Goal: Task Accomplishment & Management: Use online tool/utility

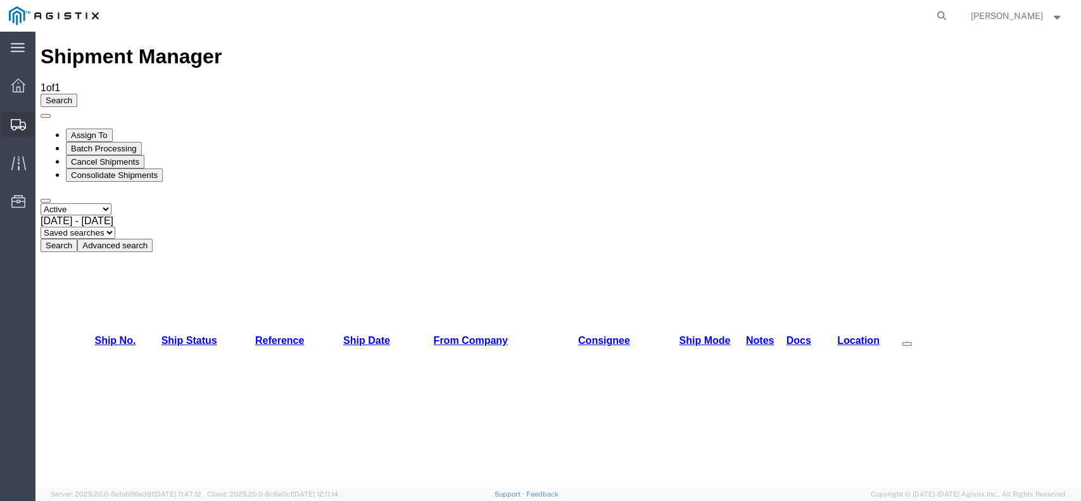
click at [0, 0] on span "Create from Template" at bounding box center [0, 0] width 0 height 0
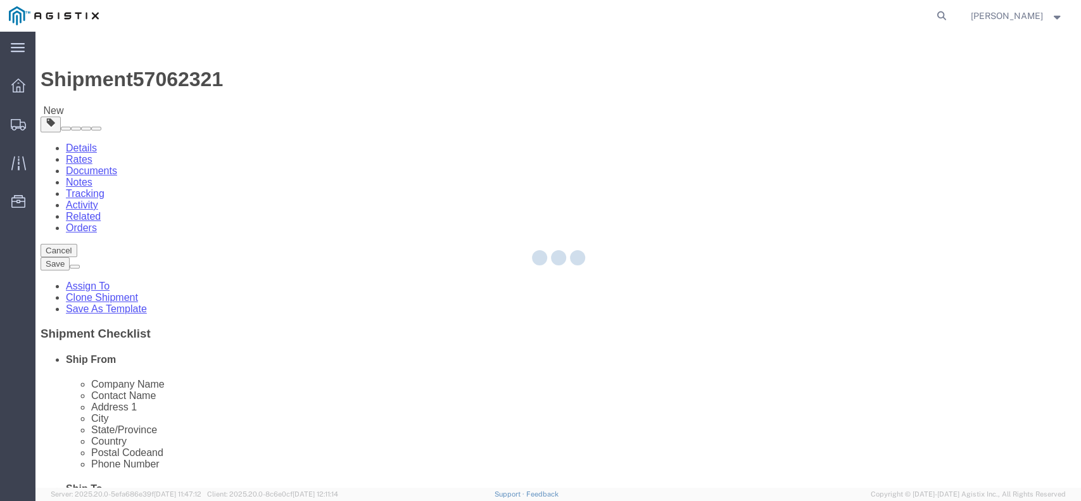
select select
select select "65511"
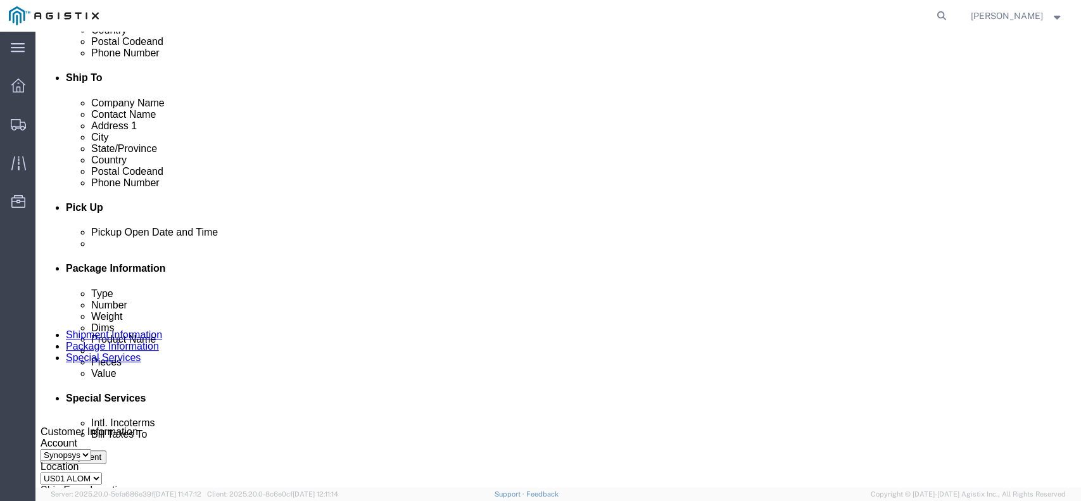
scroll to position [507, 0]
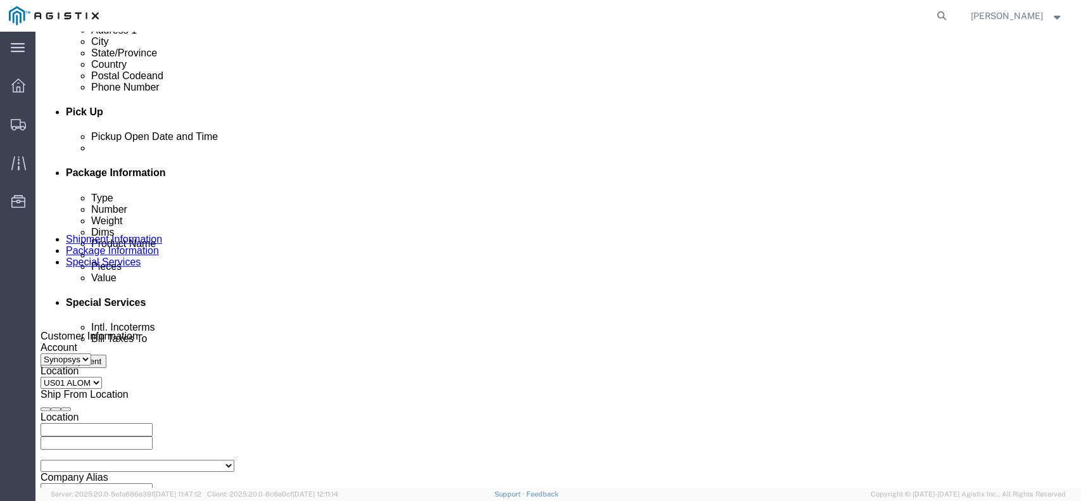
click div "[DATE] 9:51 PM"
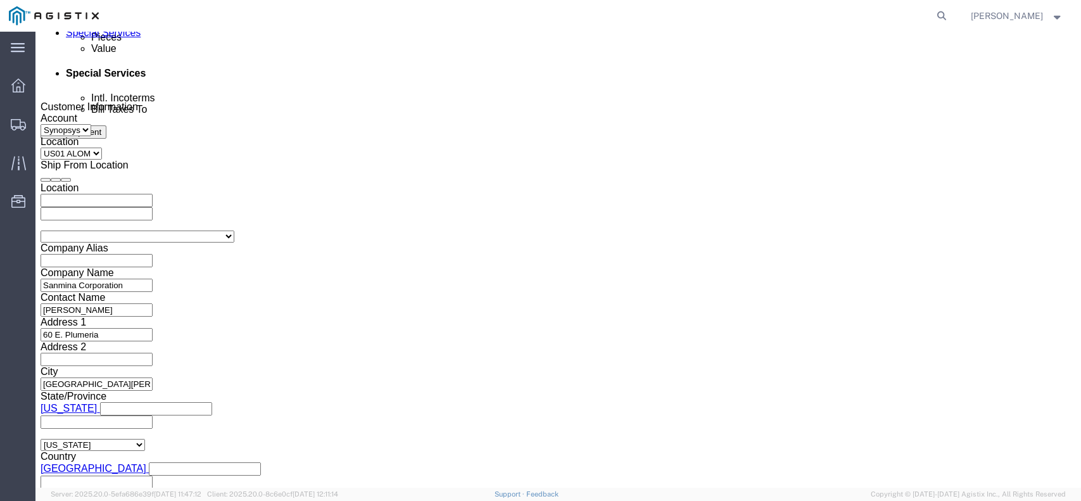
click input "9:51 PM"
click input "11:30 PM"
type input "11:30 AM"
click button "Apply"
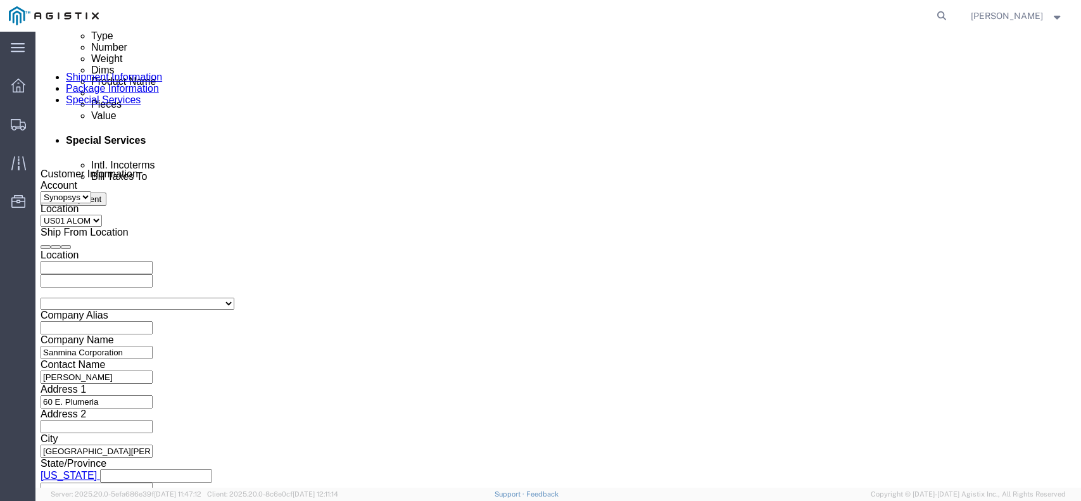
scroll to position [567, 0]
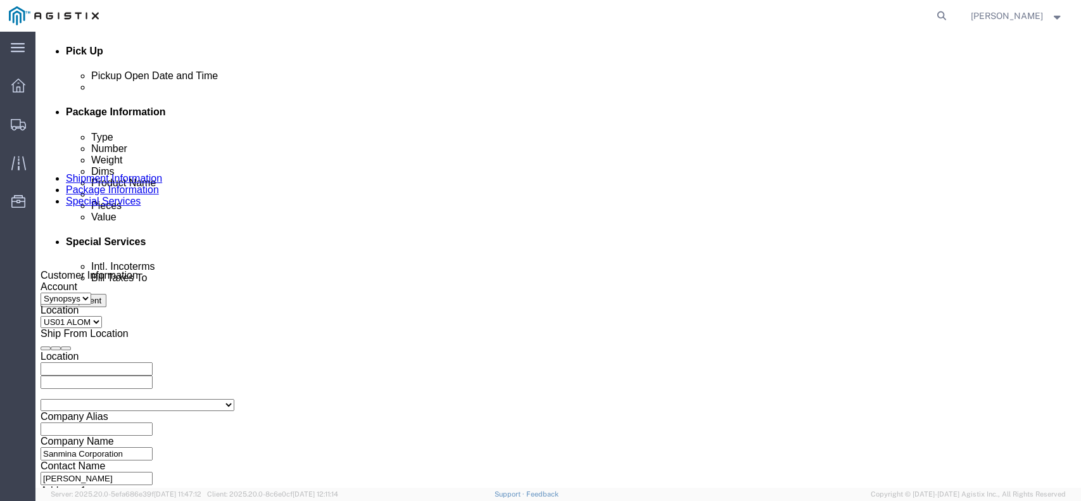
click div "[DATE] 12:30 PM"
click input "11:40 PM"
type input "11:40 AM"
click button "Apply"
click div
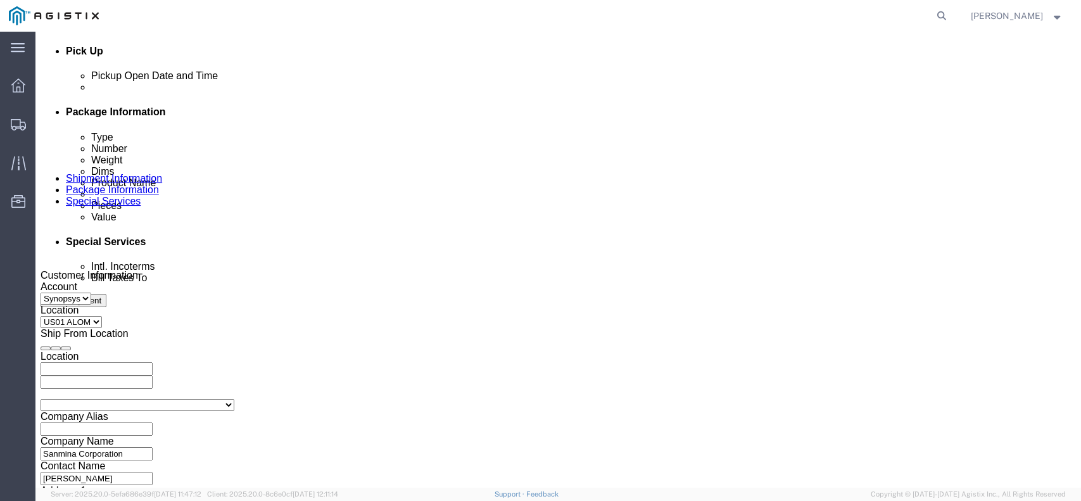
click input "1:30 PM"
click button "Apply"
click div
click div "[DATE] 1:00 PM"
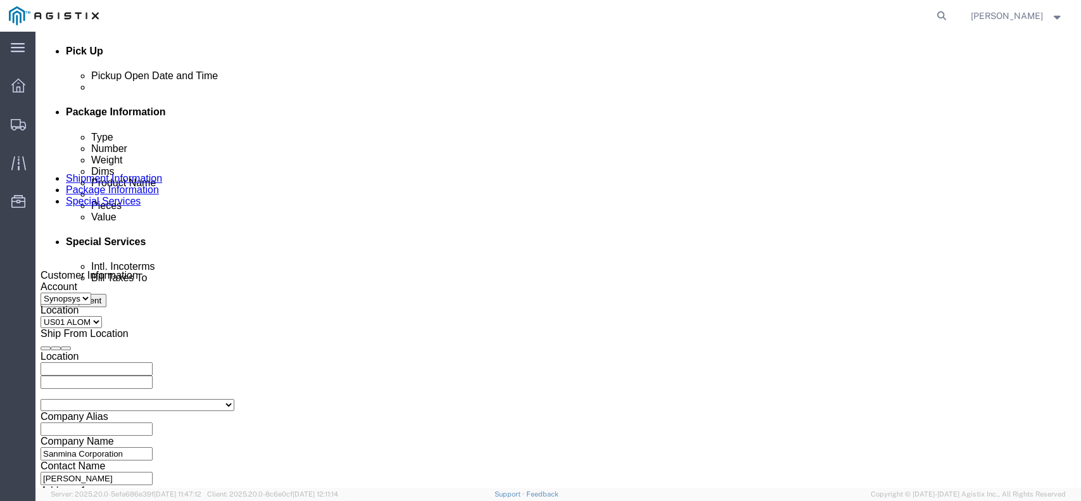
click div "[DATE] 1:00 PM"
type input "12:00 PM"
click button "Apply"
click div
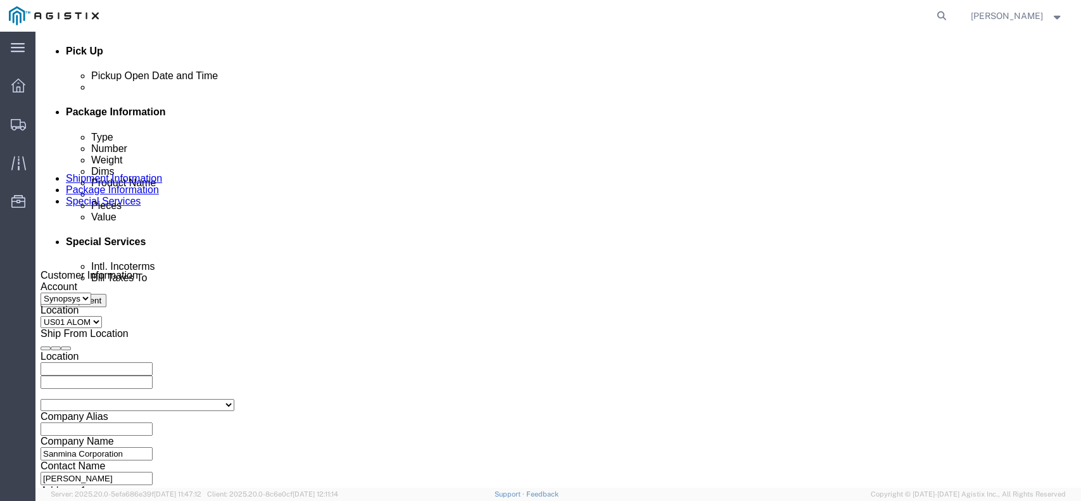
type input "4:00 PM"
click button "Apply"
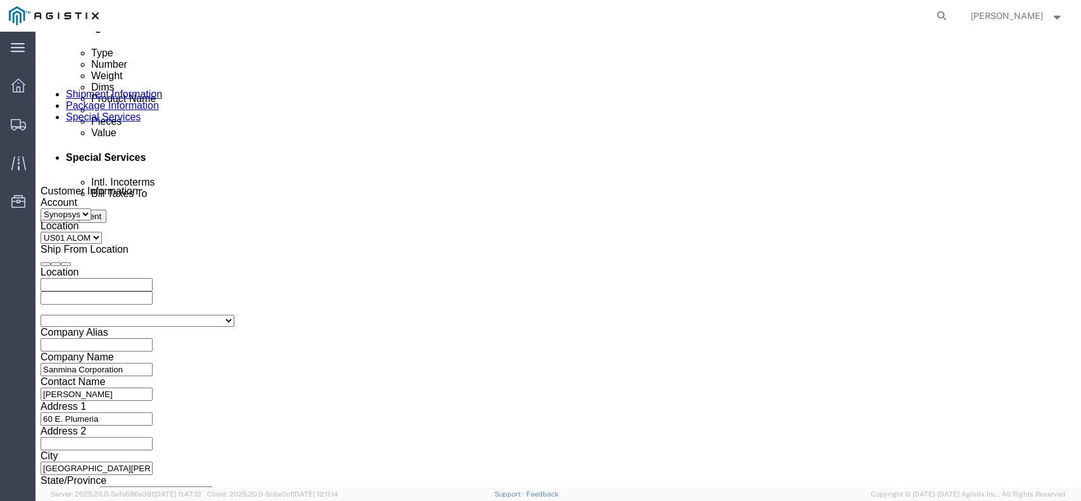
click icon "button"
drag, startPoint x: 451, startPoint y: 231, endPoint x: 399, endPoint y: 234, distance: 52.1
click input "C007236"
paste input "3690"
type input "C003690"
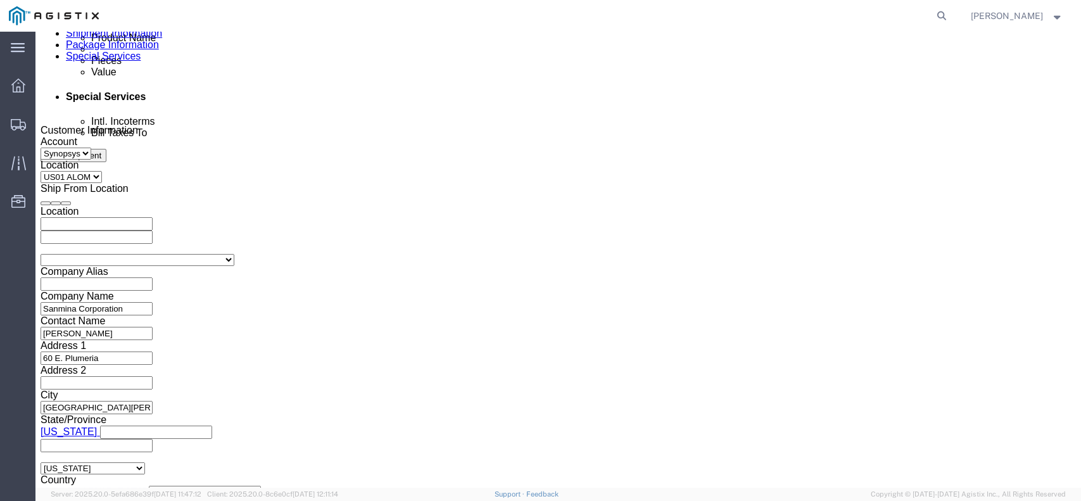
scroll to position [736, 0]
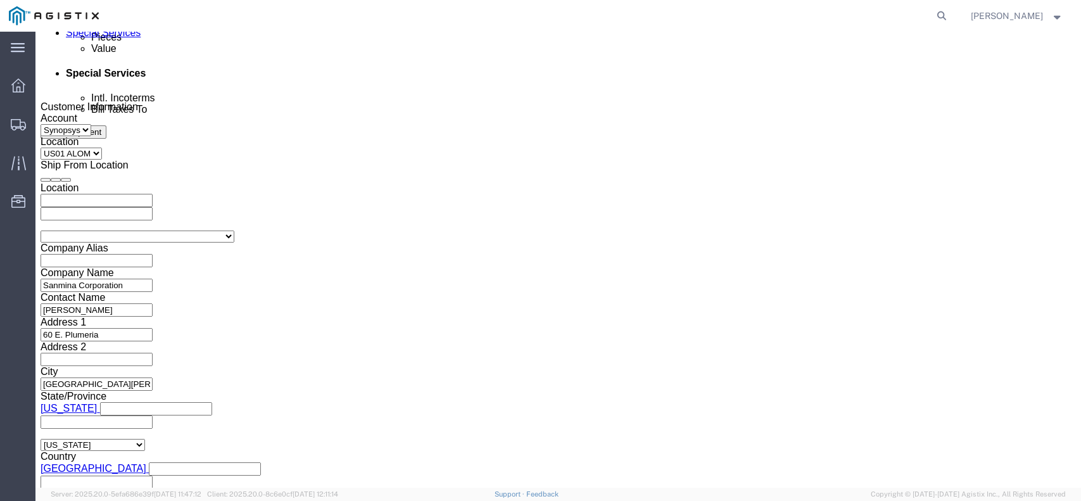
click button "Continue"
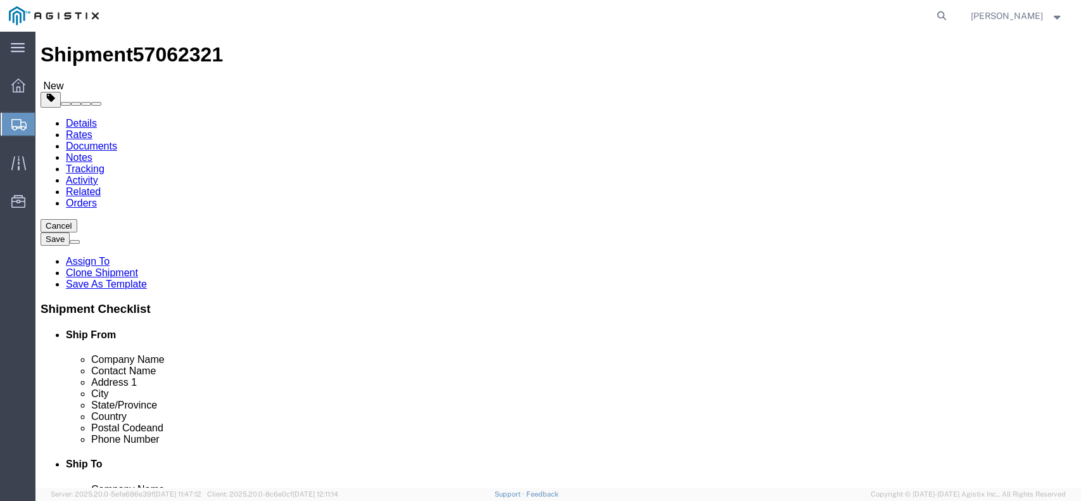
click dd "1.00 USD"
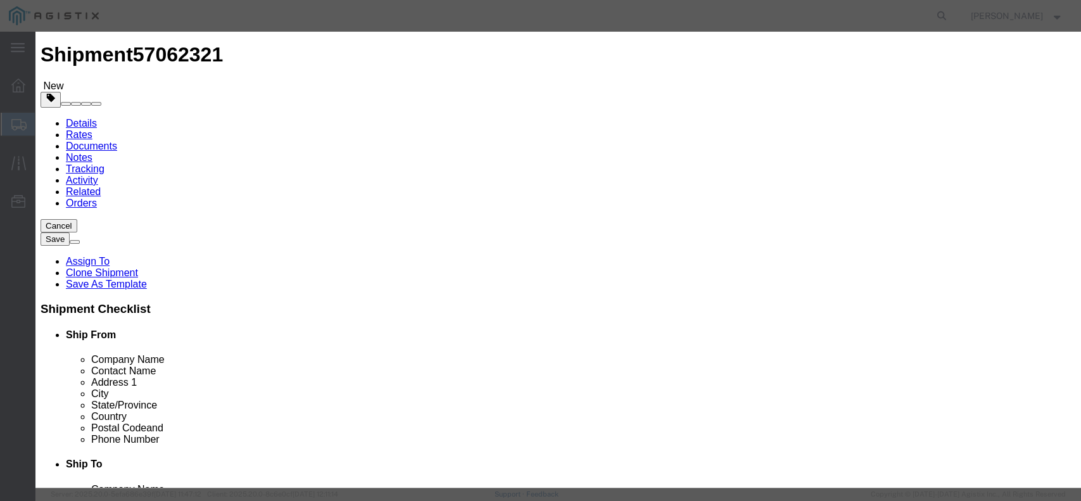
drag, startPoint x: 455, startPoint y: 300, endPoint x: 404, endPoint y: 307, distance: 51.1
click textarea "A12 DS000061 RMA S/N: C007236"
paste textarea "C003690"
type textarea "A12 DS000061 RMA S/N:C003690"
drag, startPoint x: 686, startPoint y: 179, endPoint x: 615, endPoint y: 184, distance: 71.1
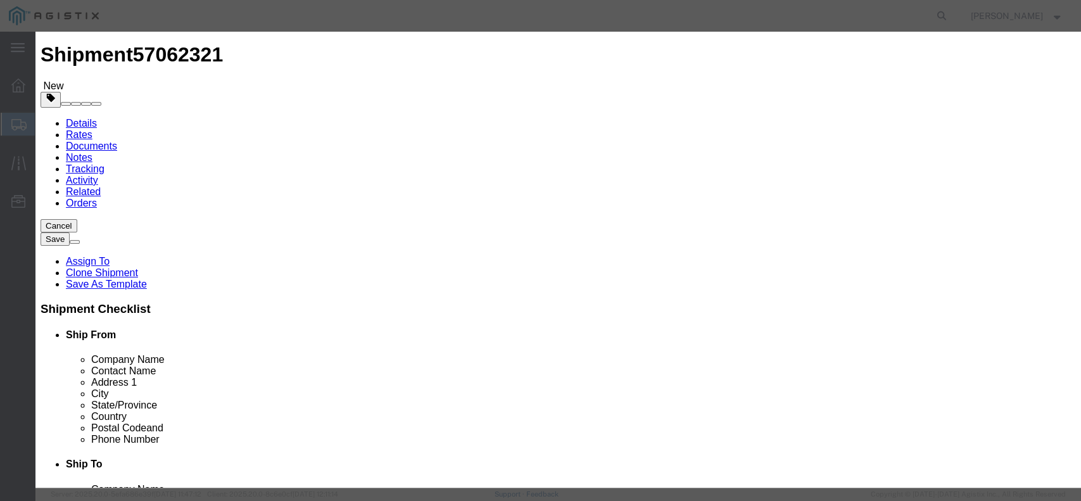
click div "Serial C007236"
paste input "3690"
type input "C003690"
click button "Save & Close"
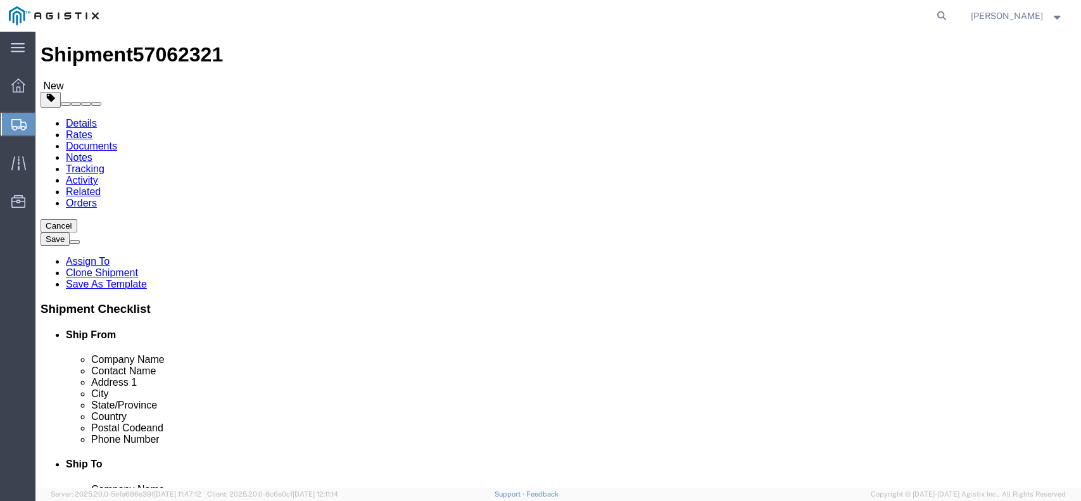
click button "Rate Shipment"
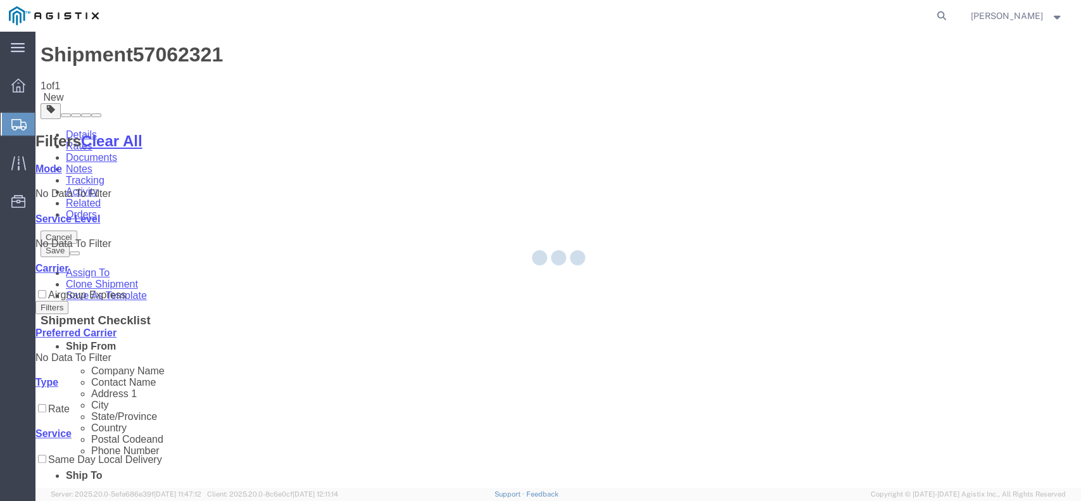
scroll to position [0, 0]
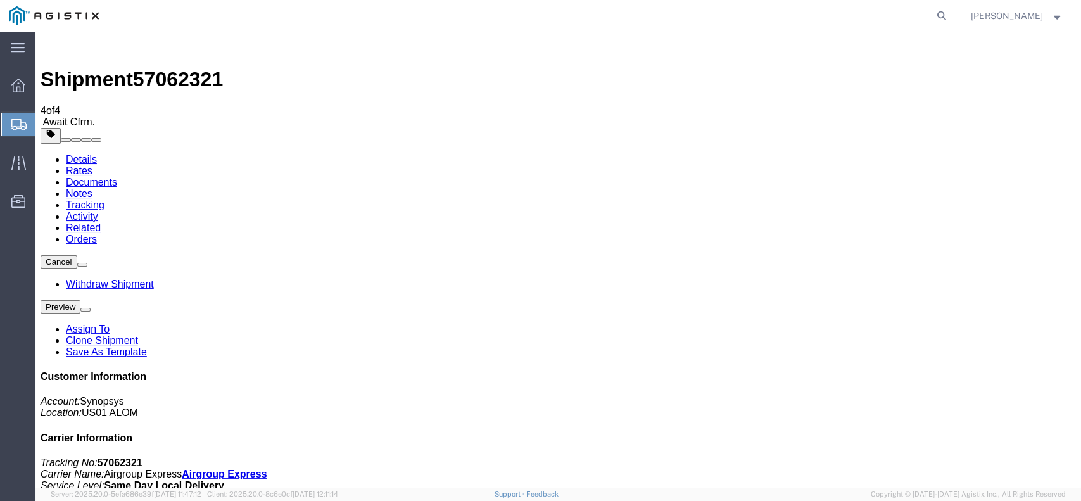
click at [0, 0] on span "Create from Template" at bounding box center [0, 0] width 0 height 0
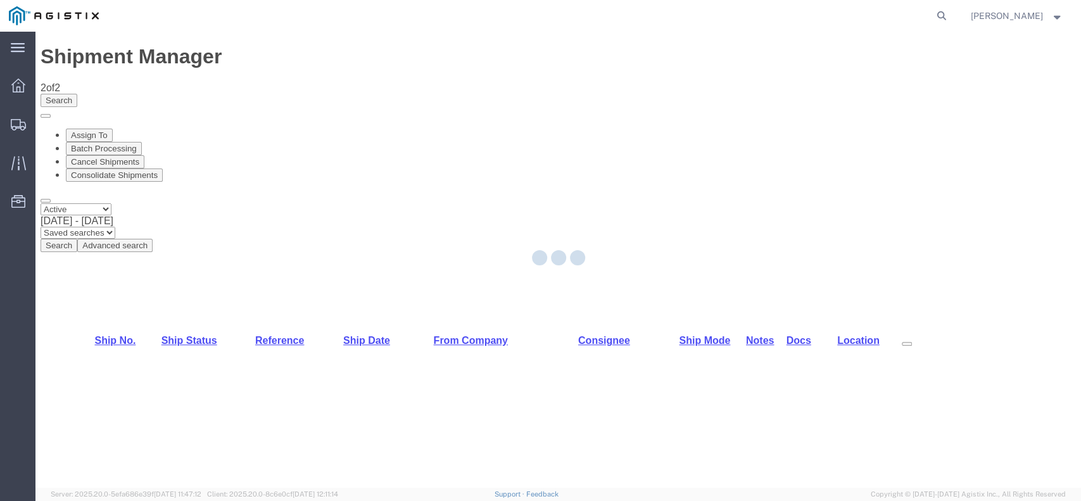
select select "65511"
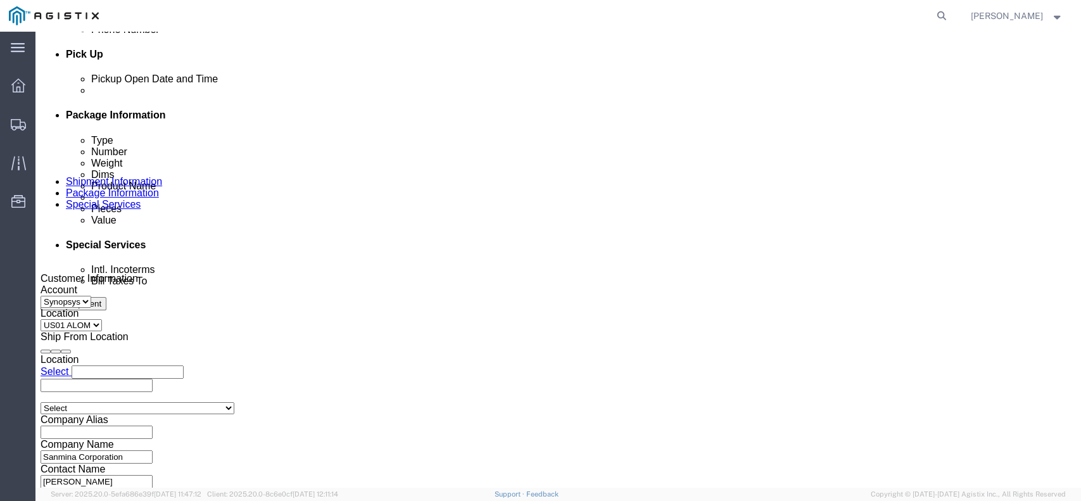
scroll to position [591, 0]
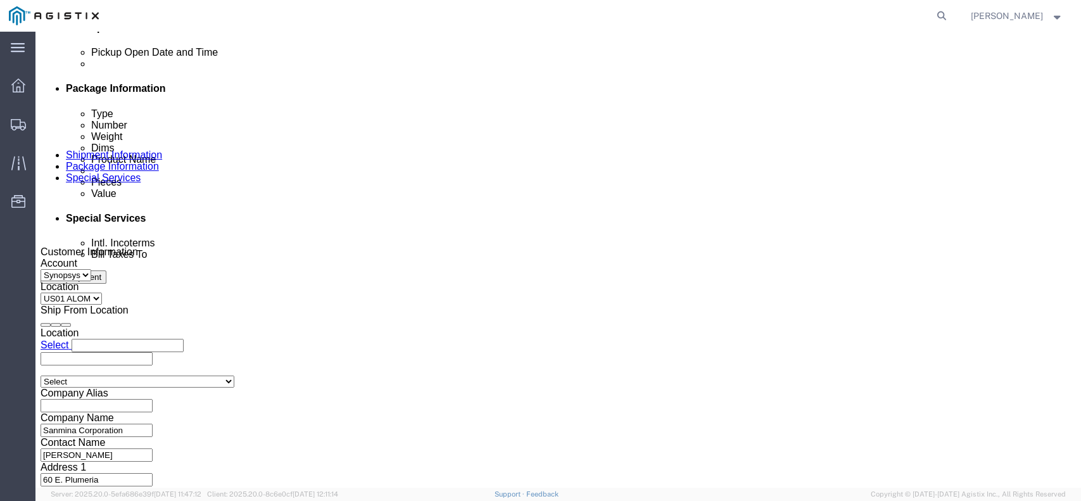
click div "[DATE] 9:59 PM"
click input "9:59 PM"
click input "2:59 PM"
type input "2:25 PM"
click button "Apply"
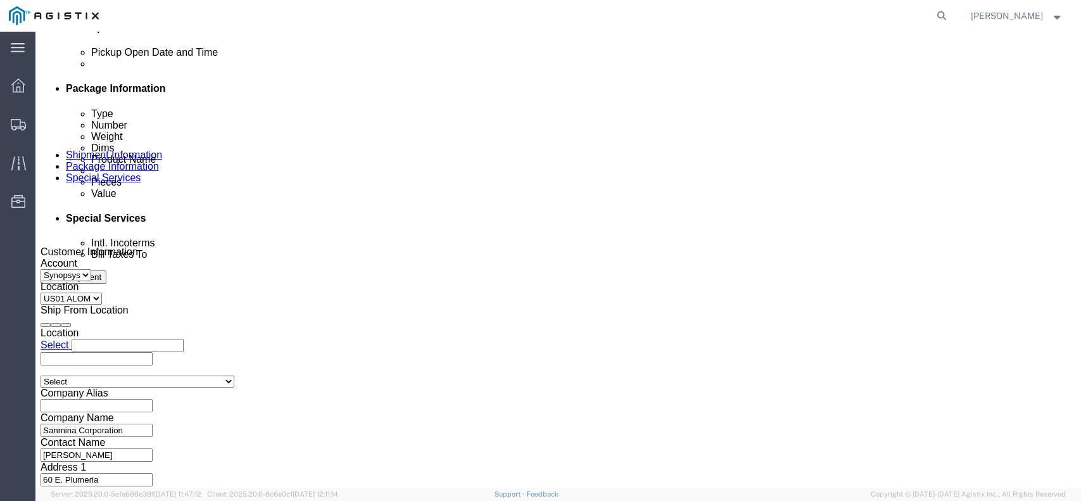
click div "[DATE] 3:25 PM"
click input "2:25 PM"
type input "2:30 PM"
click button "Apply"
click div
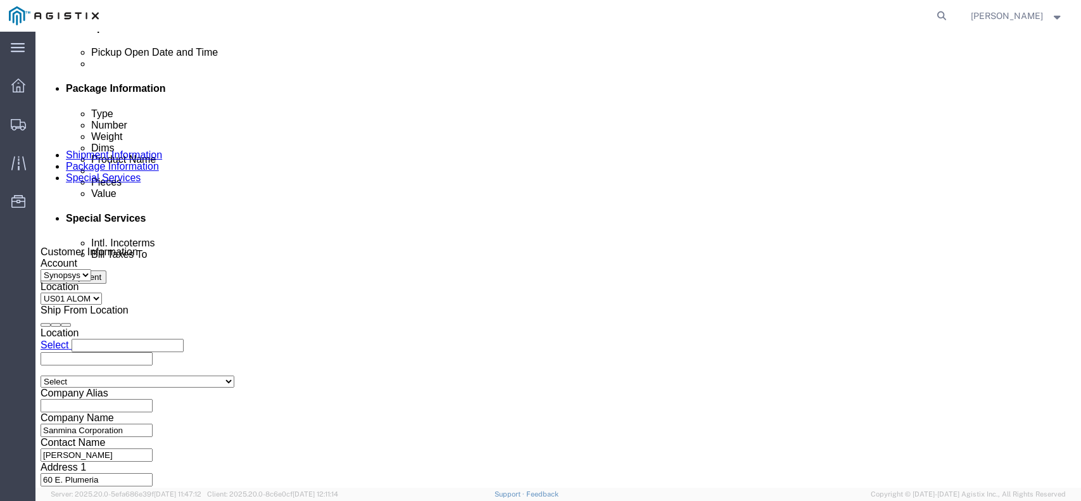
click input "2:25 PM"
type input "2:40 PM"
click button "Apply"
click div
type input "4:00 PM"
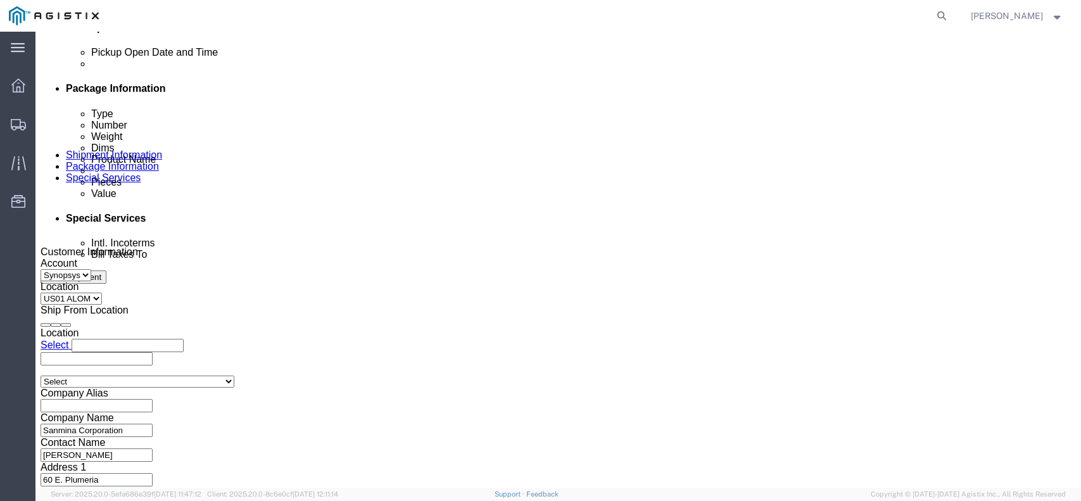
click button "Apply"
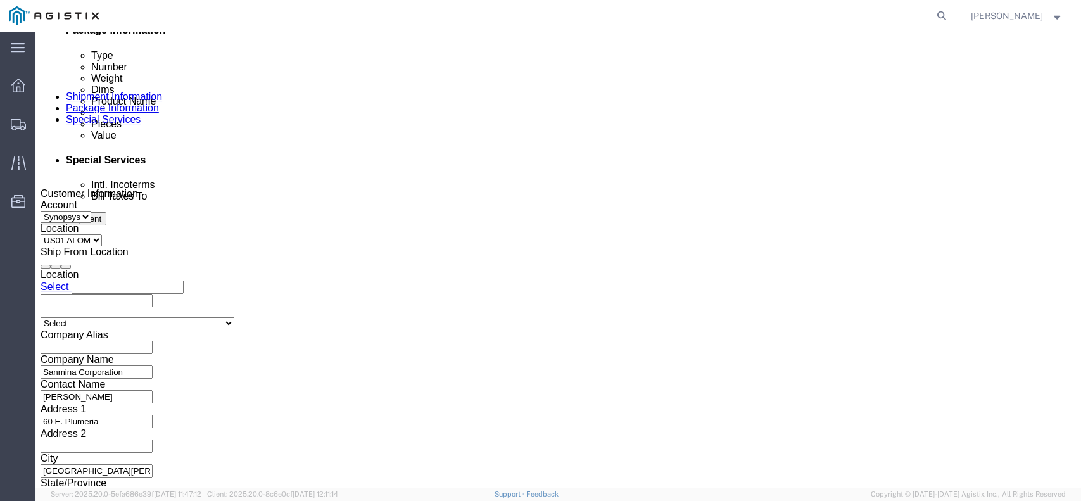
scroll to position [675, 0]
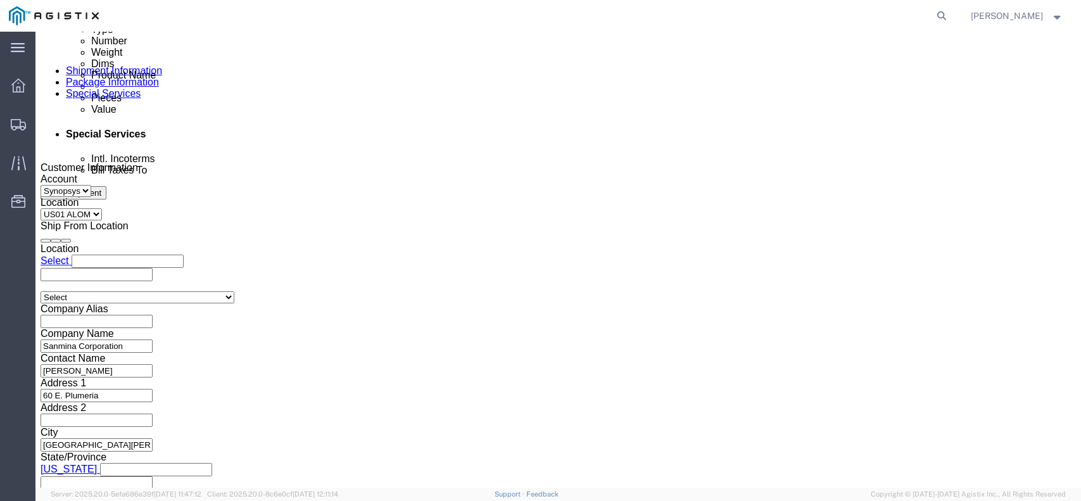
click icon "button"
drag, startPoint x: 451, startPoint y: 208, endPoint x: 400, endPoint y: 213, distance: 51.0
click input "C057991"
paste input "76846"
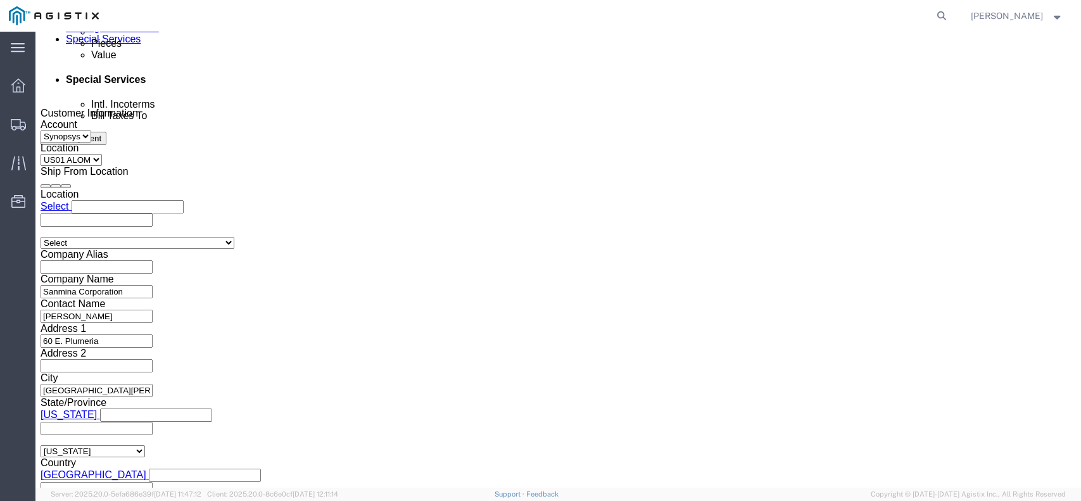
scroll to position [736, 0]
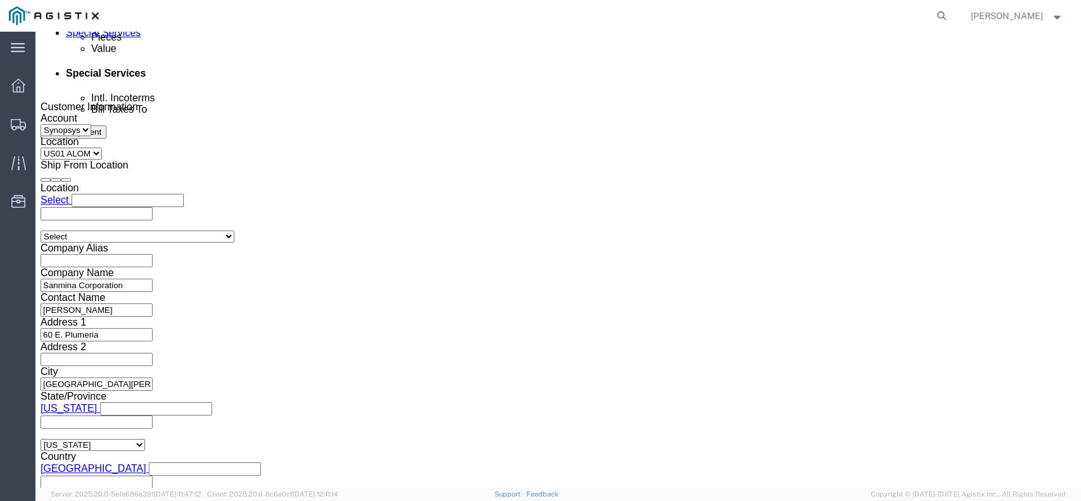
type input "C076846"
click button "Continue"
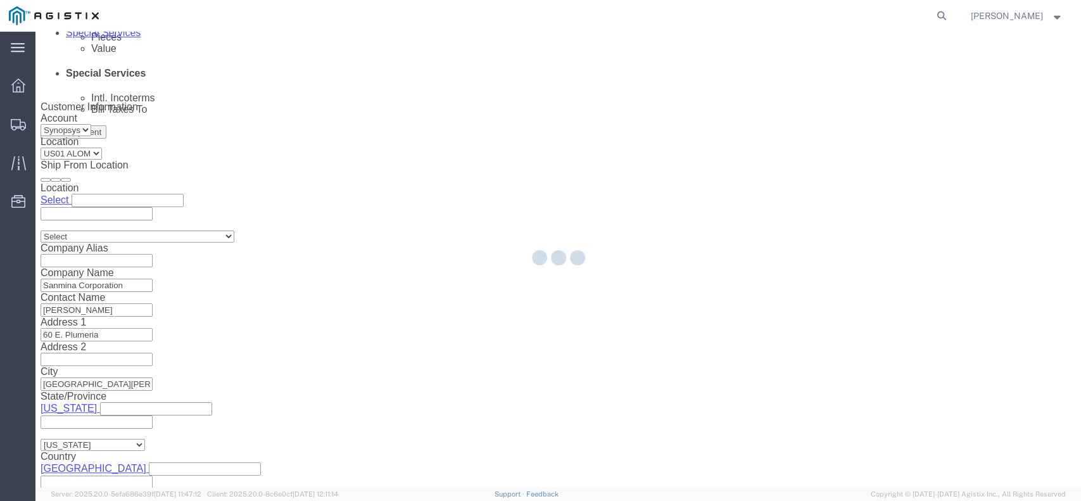
scroll to position [25, 0]
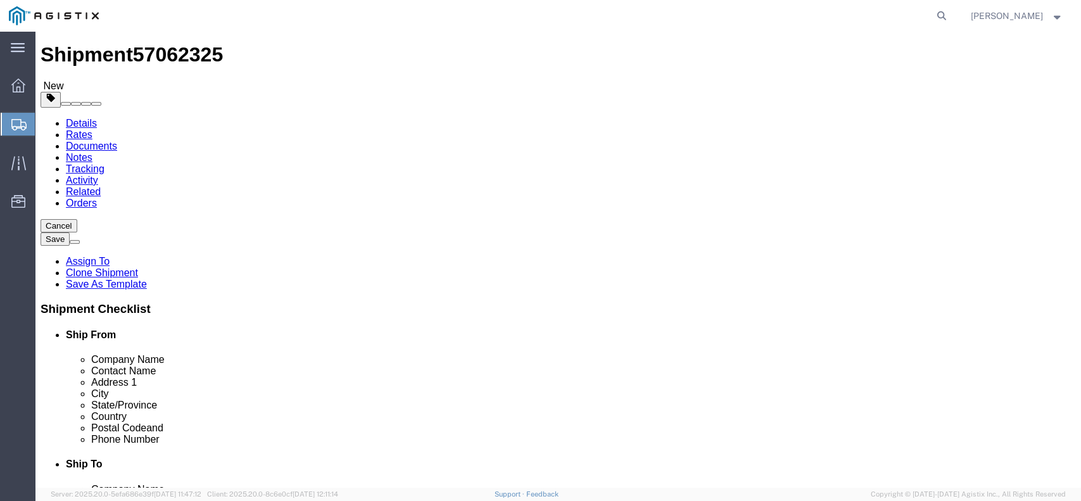
click dd "1.00 USD"
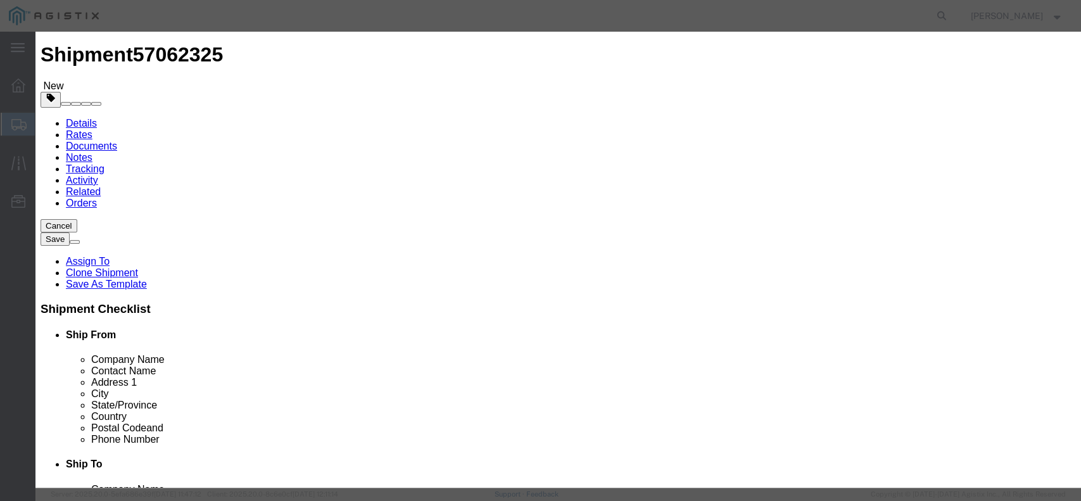
drag, startPoint x: 451, startPoint y: 306, endPoint x: 400, endPoint y: 305, distance: 50.7
click textarea "B12 SH100004916, S/N: C057991"
paste textarea "76846"
type textarea "B12 SH100004916, S/N: C076846"
drag, startPoint x: 686, startPoint y: 179, endPoint x: 631, endPoint y: 189, distance: 56.0
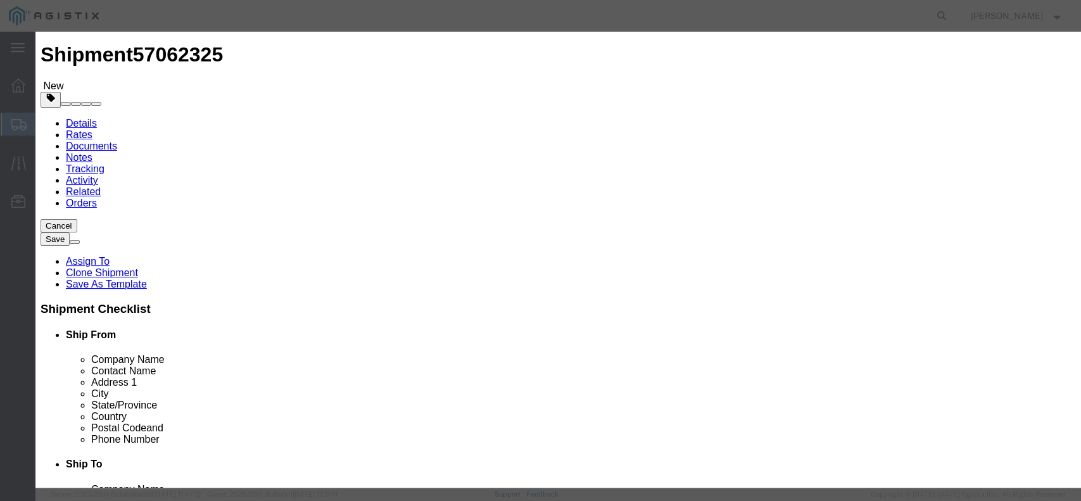
click div "C057991"
paste input "76846"
type input "C076846"
click textarea "B12 - SH100004916"
paste textarea "PO# 3000021380"
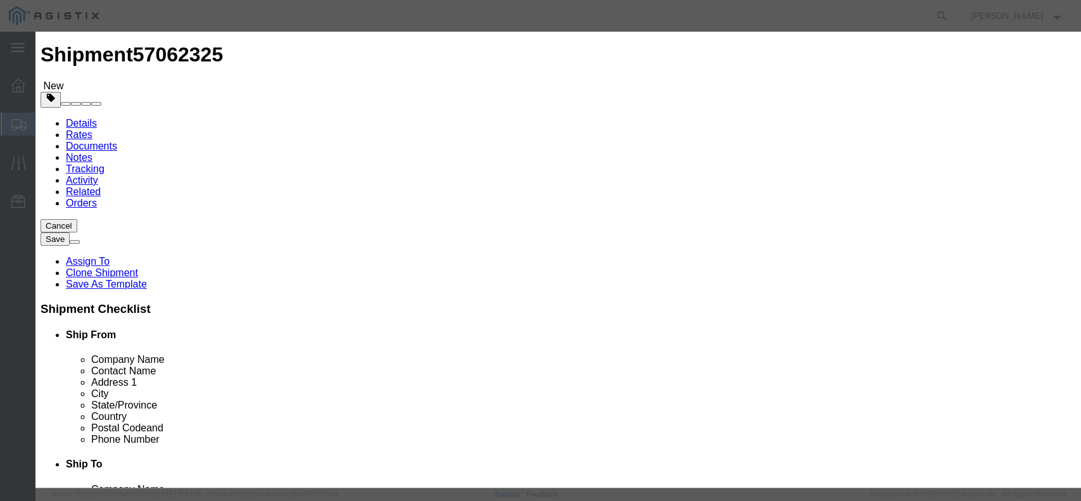
type textarea "B12 - SH100004916 PO# 3000021380"
click button "Save & Close"
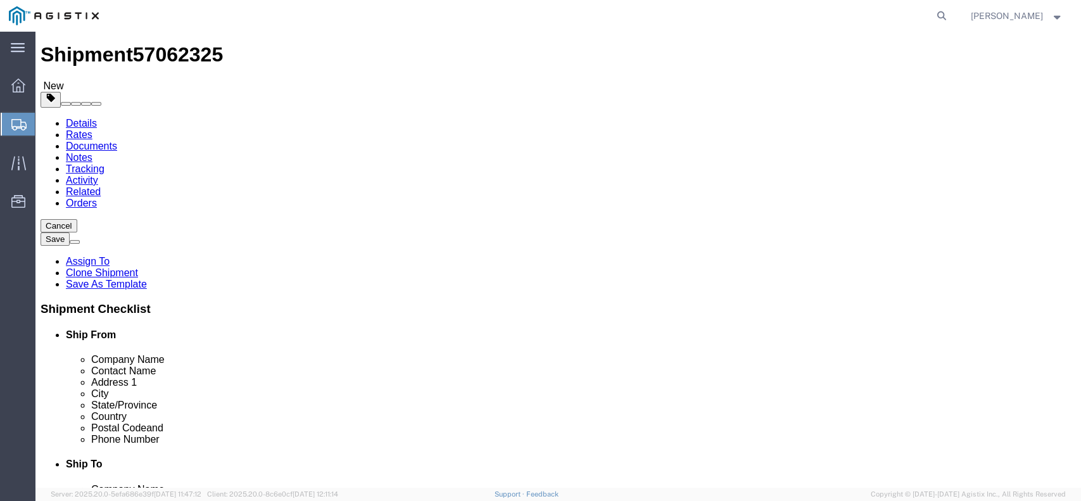
click link "Details"
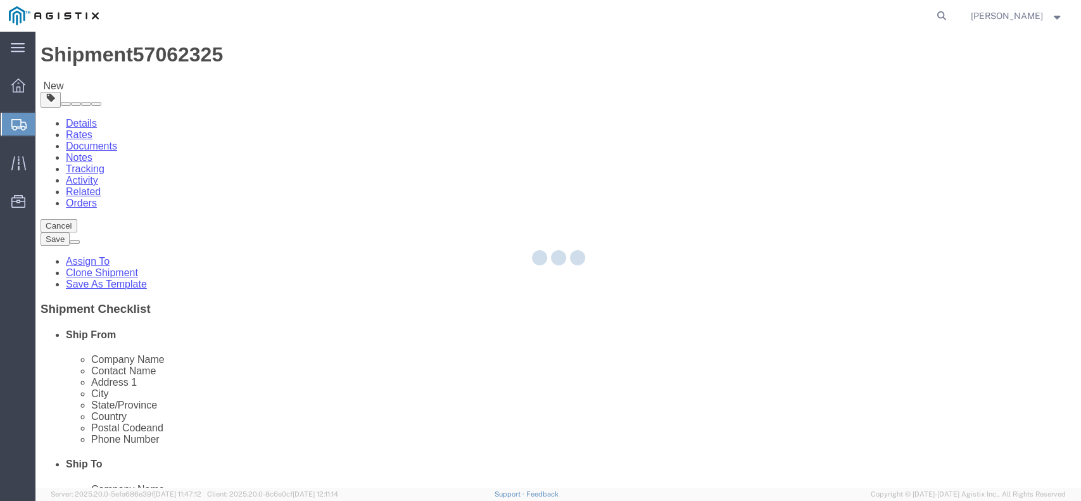
select select "65511"
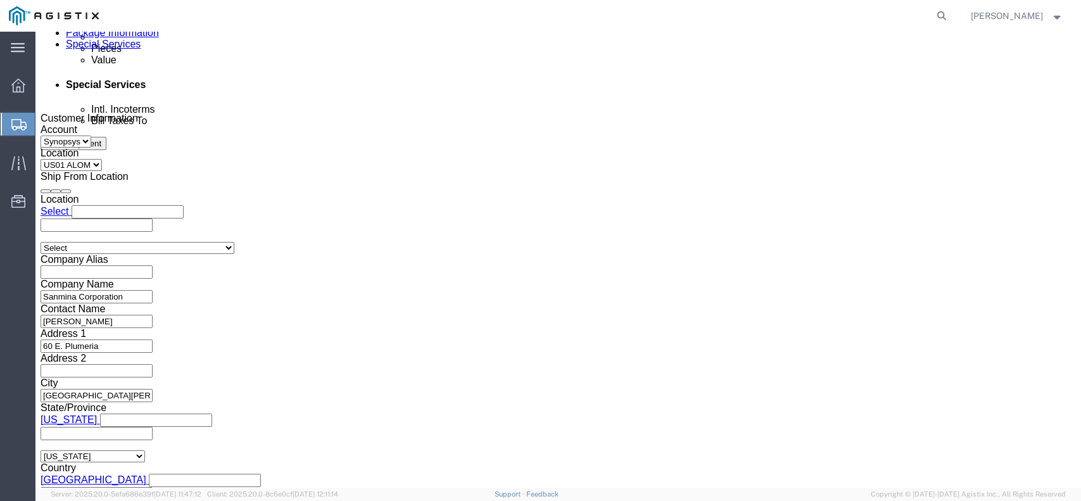
scroll to position [736, 0]
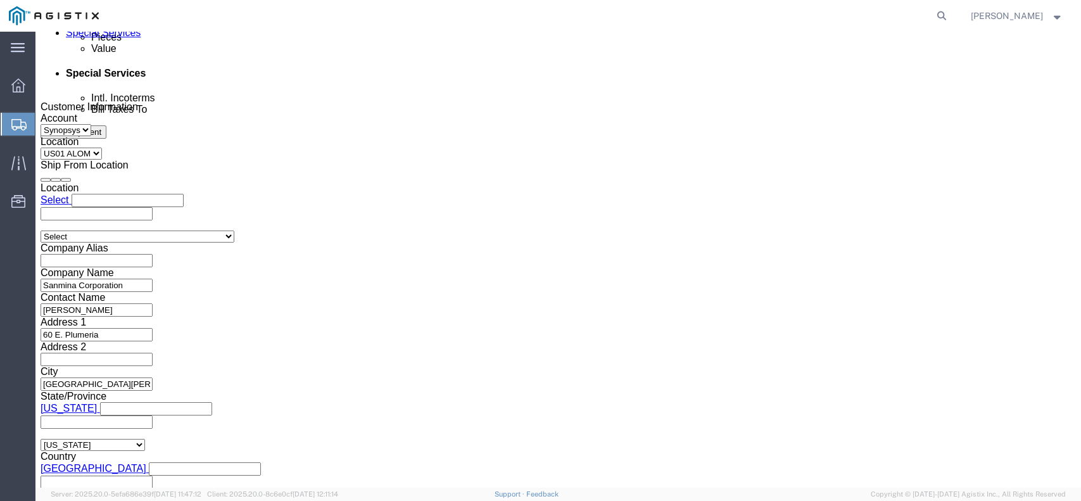
click button "Rate Shipment"
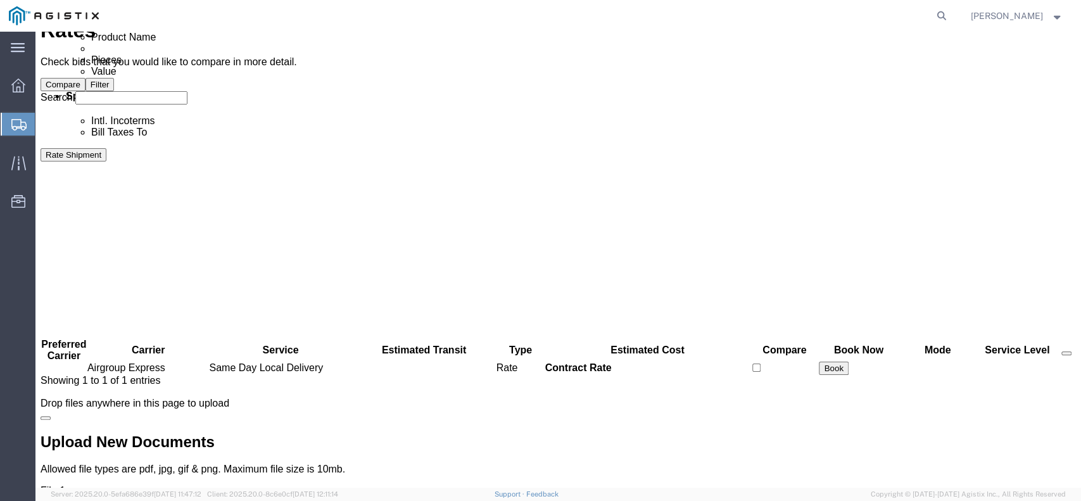
scroll to position [0, 0]
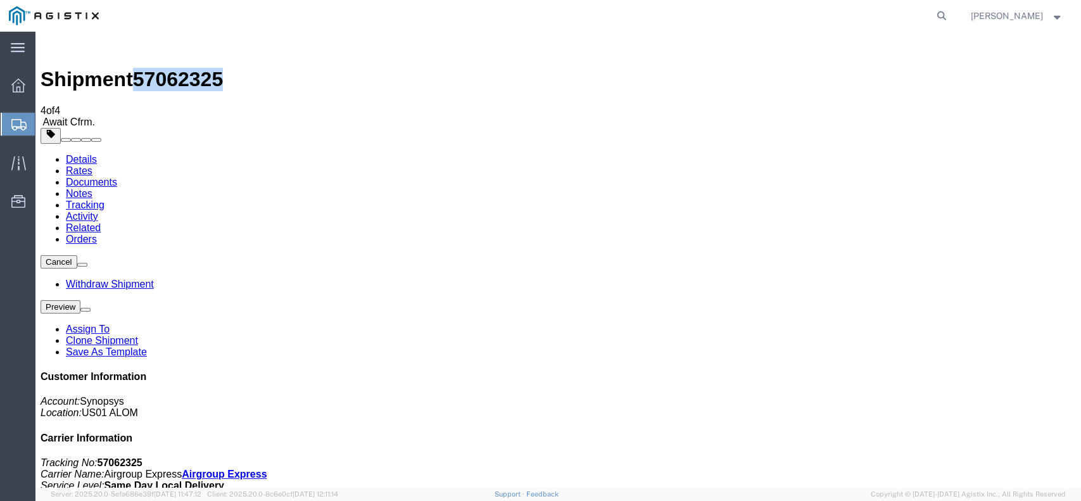
drag, startPoint x: 210, startPoint y: 46, endPoint x: 143, endPoint y: 48, distance: 67.2
click at [143, 48] on div "Shipment 57062325 4 of 4 Await Cfrm." at bounding box center [558, 82] width 1035 height 91
copy span "57062325"
